Goal: Information Seeking & Learning: Learn about a topic

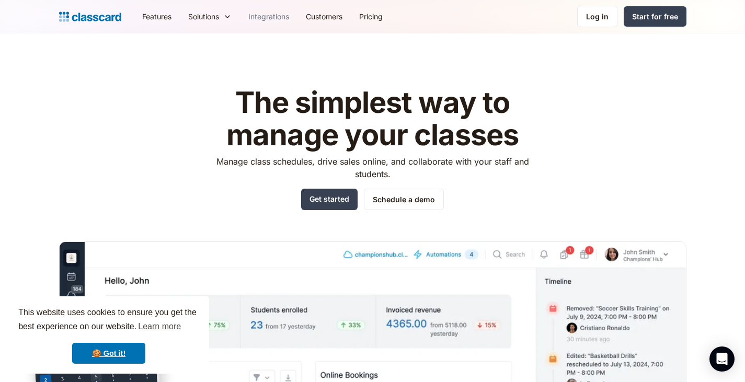
click at [278, 20] on link "Integrations" at bounding box center [268, 17] width 57 height 24
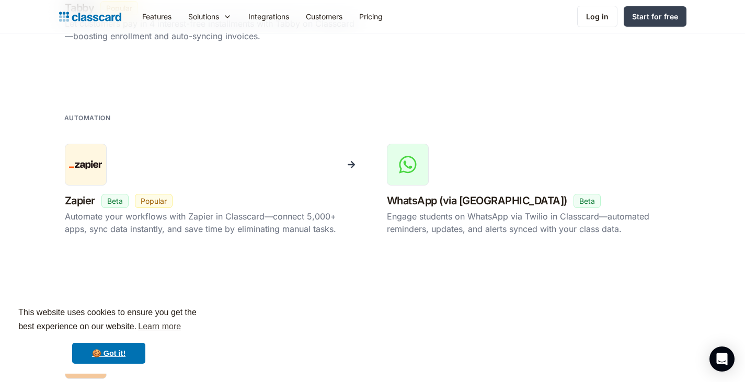
scroll to position [1760, 0]
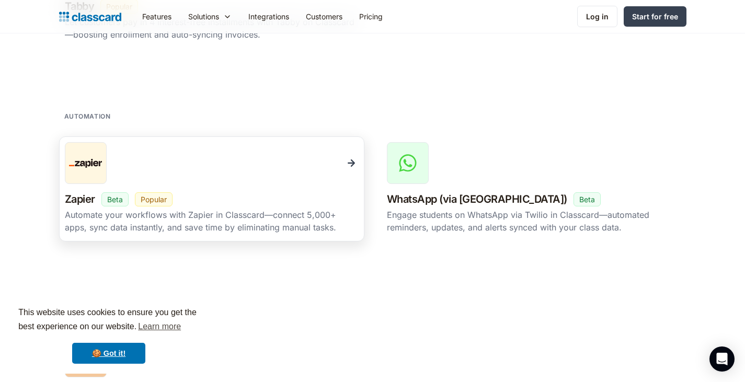
click at [223, 212] on div "Automate your workflows with Zapier in Classcard—connect 5,000+ apps, sync data…" at bounding box center [212, 221] width 294 height 25
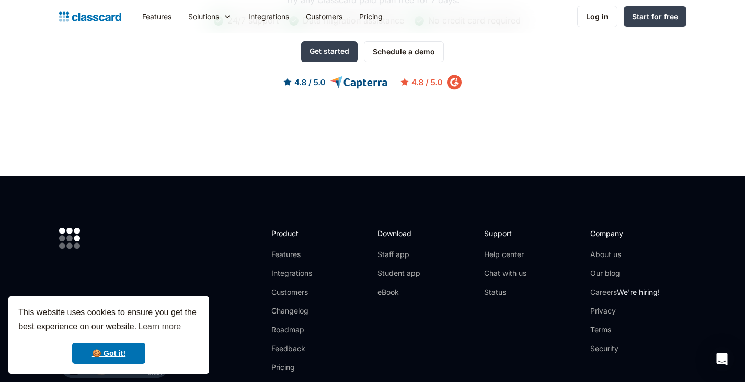
scroll to position [1000, 0]
